Goal: Task Accomplishment & Management: Complete application form

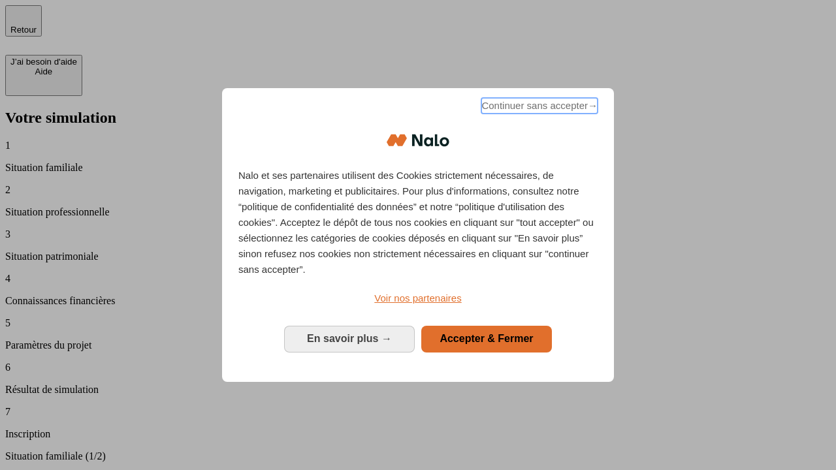
click at [538, 108] on span "Continuer sans accepter →" at bounding box center [540, 106] width 116 height 16
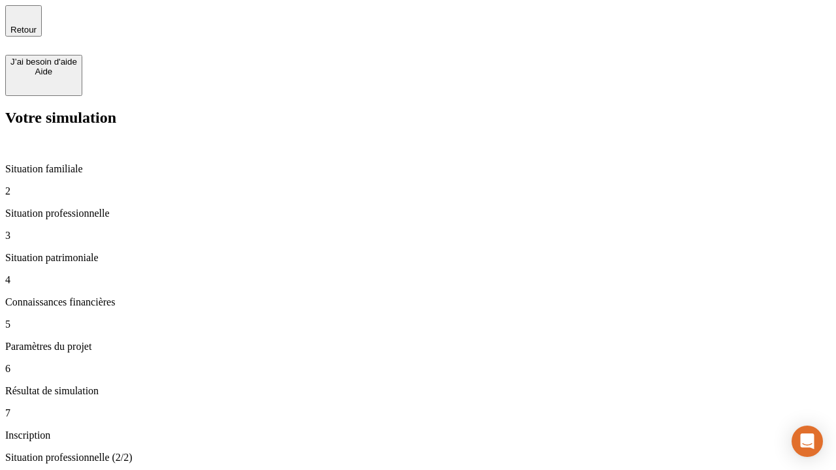
type input "30 000"
type input "40 000"
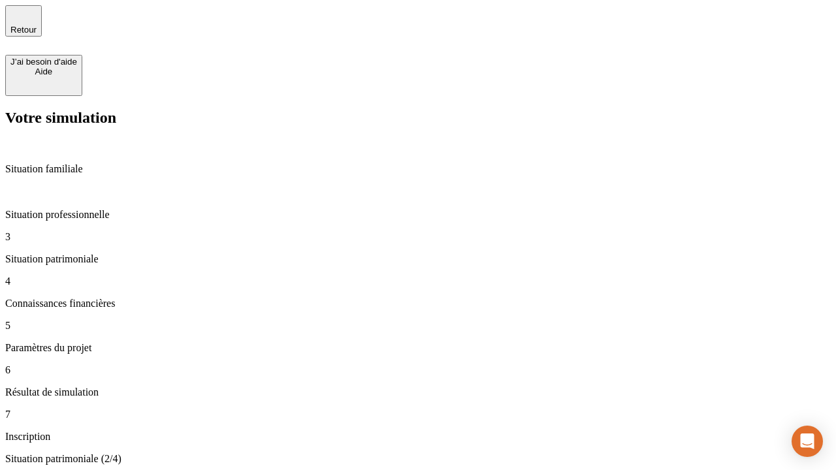
type input "1 100"
type input "20"
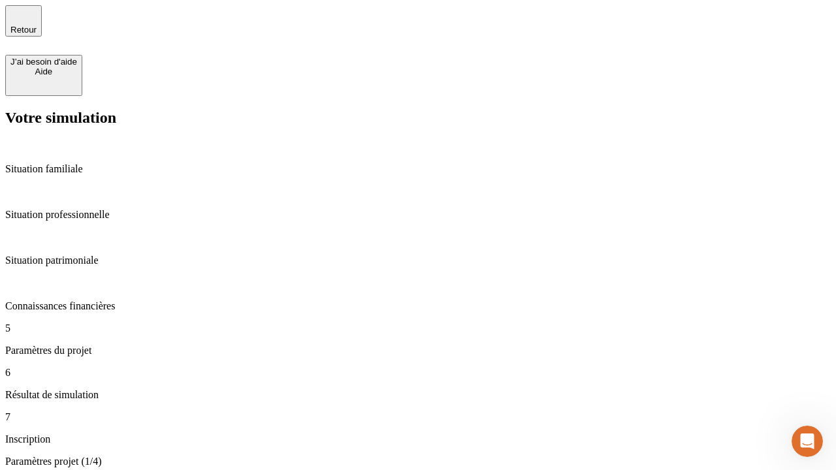
type input "40"
type input "62"
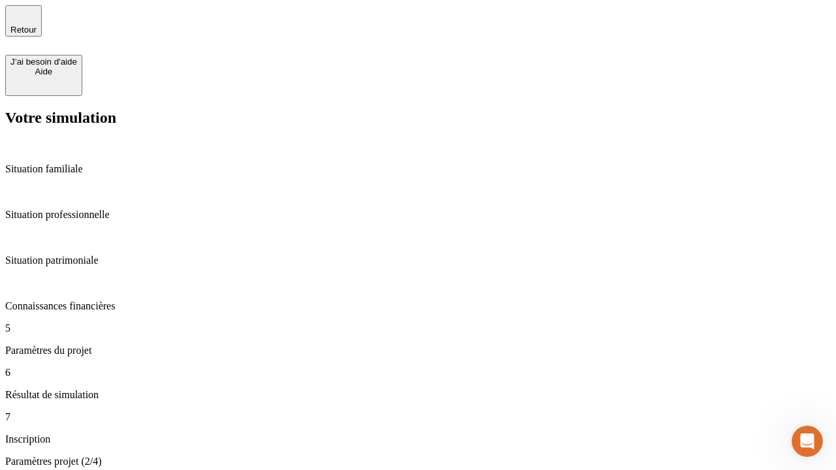
type input "50 000"
type input "640"
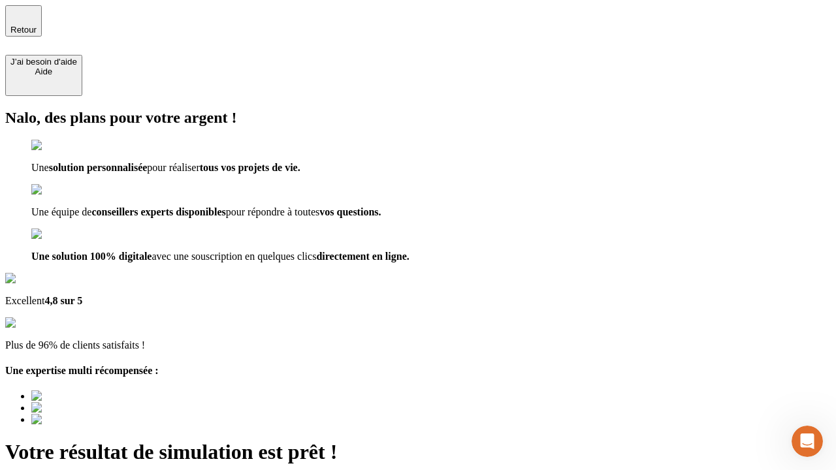
type input "[EMAIL_ADDRESS][DOMAIN_NAME]"
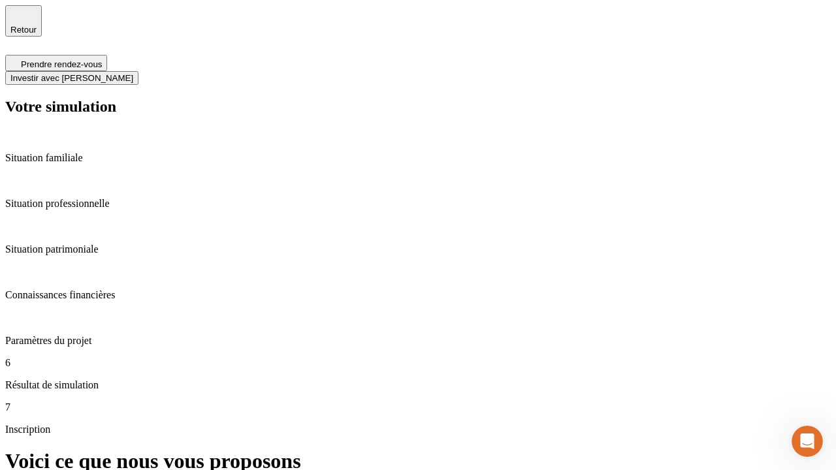
click at [133, 73] on span "Investir avec [PERSON_NAME]" at bounding box center [71, 78] width 123 height 10
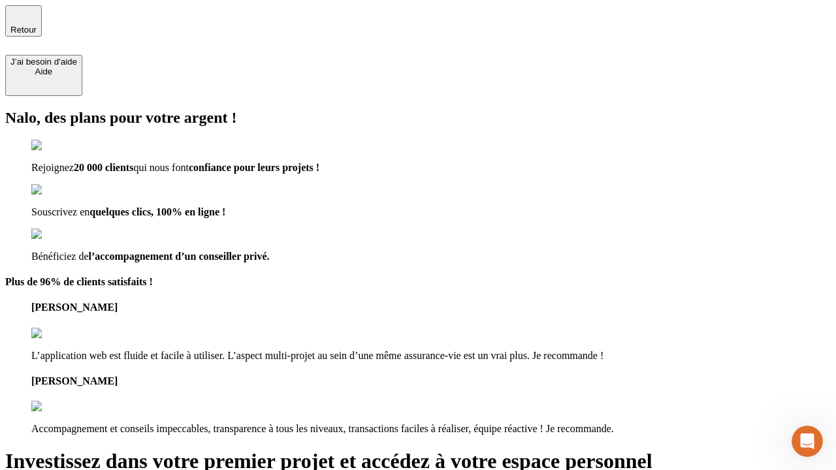
type input "[PERSON_NAME][EMAIL_ADDRESS][DOMAIN_NAME]"
